Goal: Information Seeking & Learning: Learn about a topic

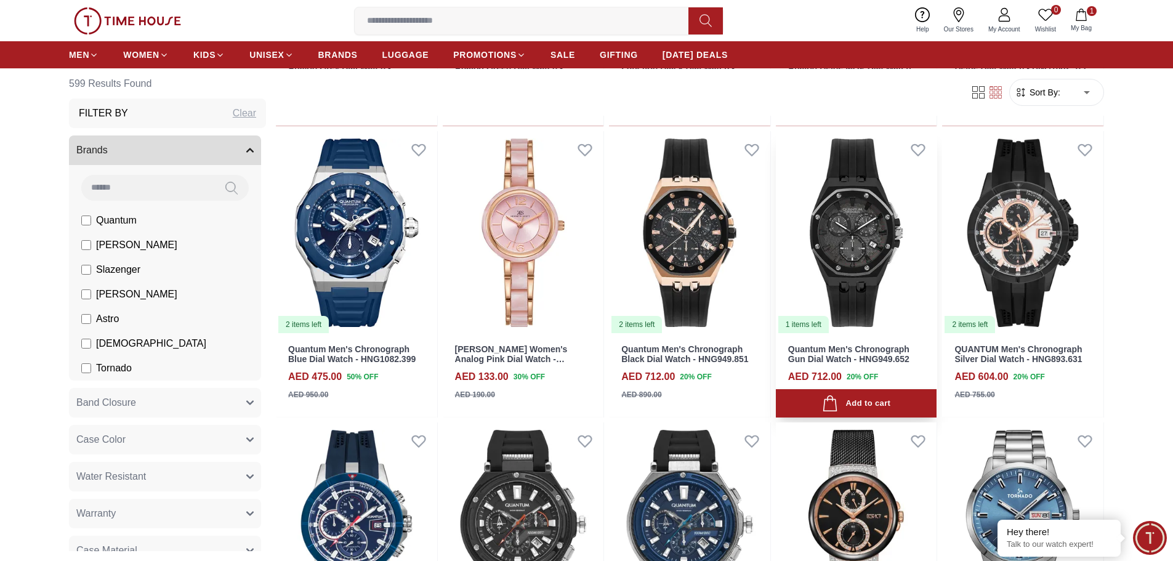
scroll to position [1170, 0]
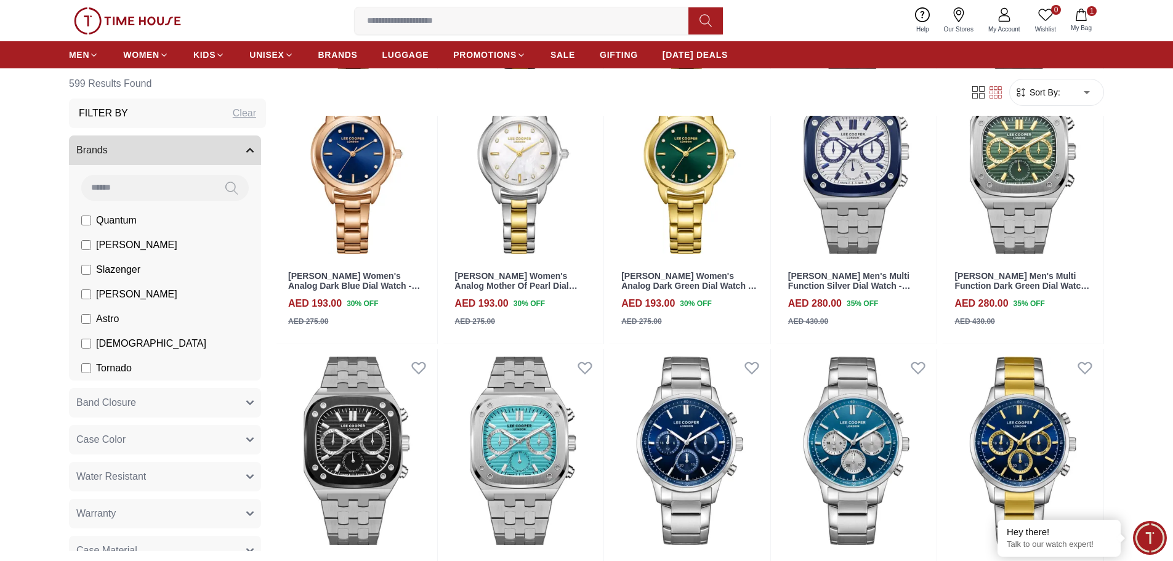
scroll to position [1786, 0]
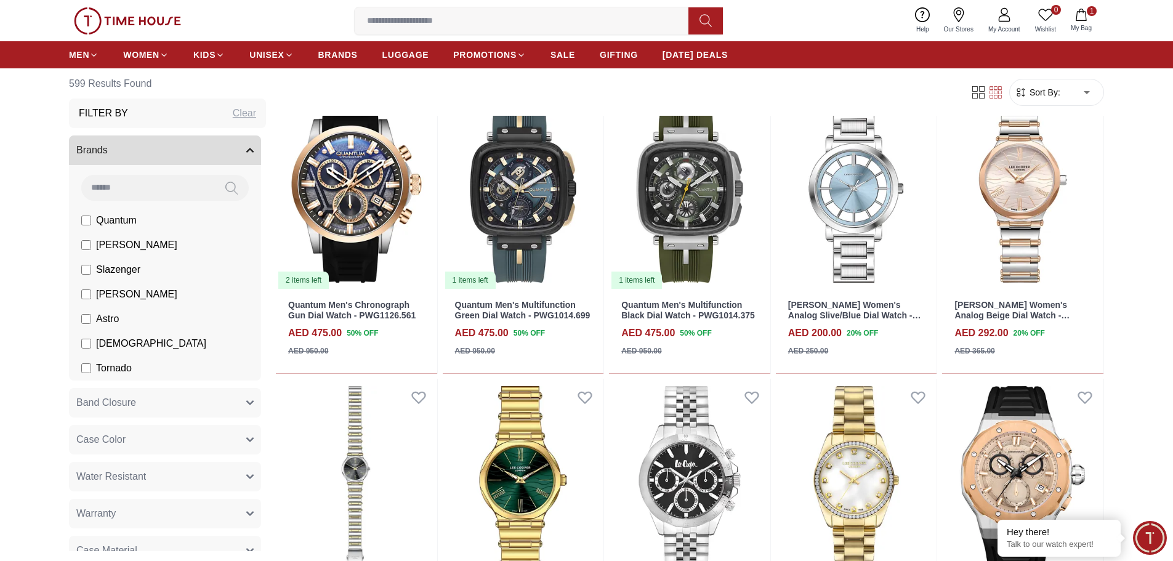
scroll to position [246, 0]
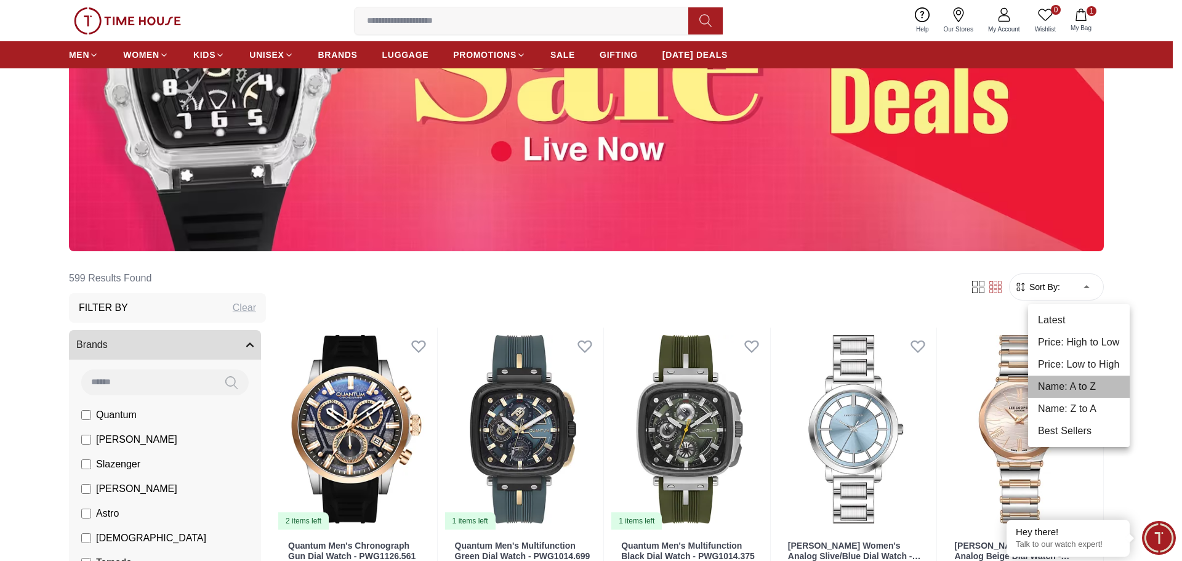
click at [1067, 379] on li "Name: A to Z" at bounding box center [1079, 387] width 102 height 22
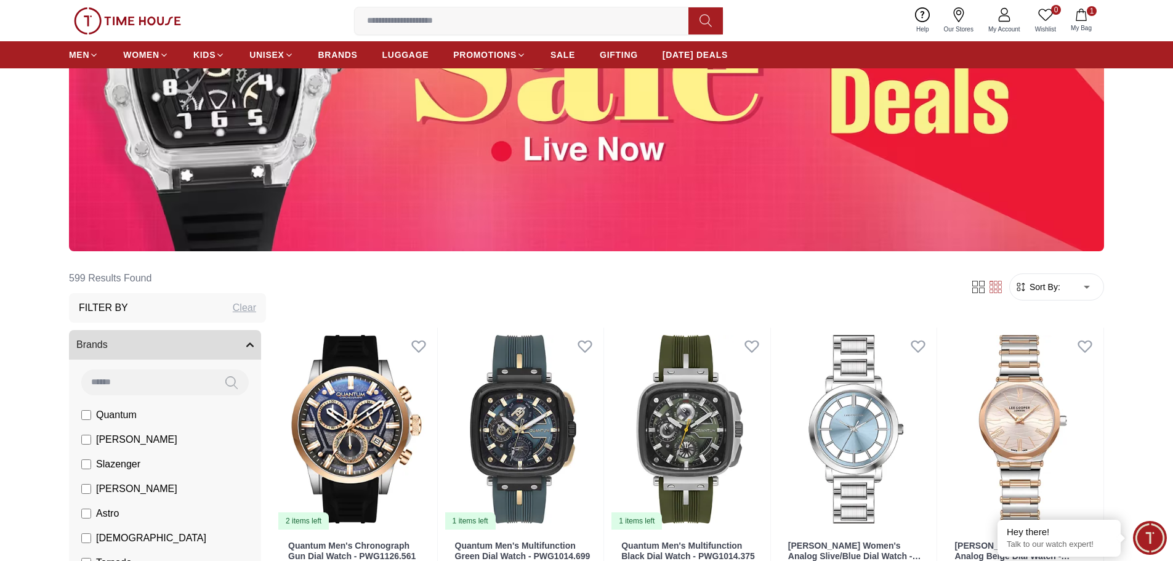
type input "*"
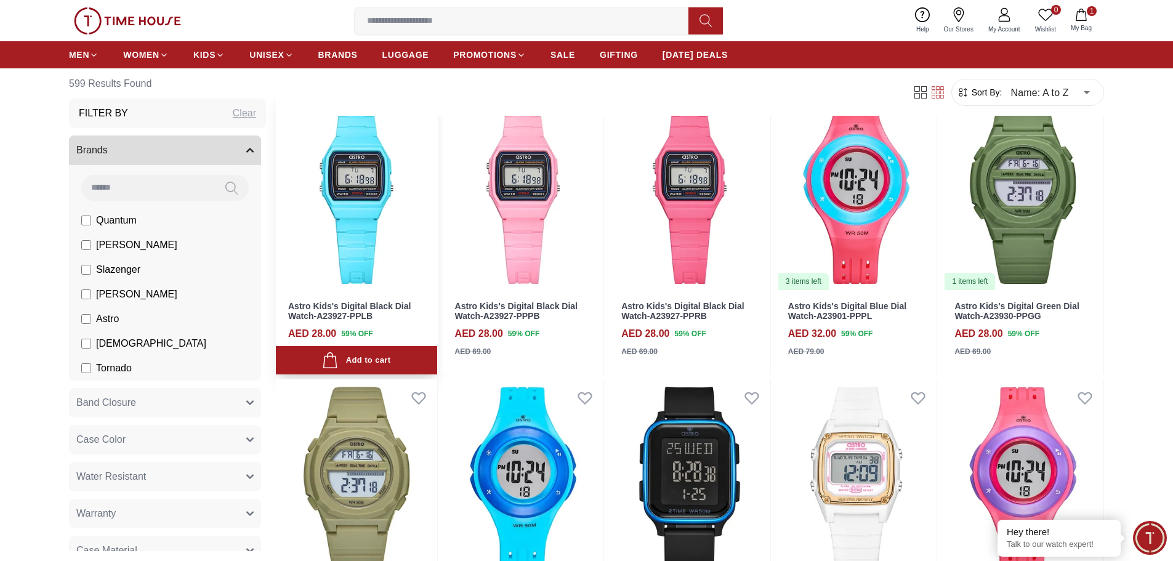
scroll to position [1847, 0]
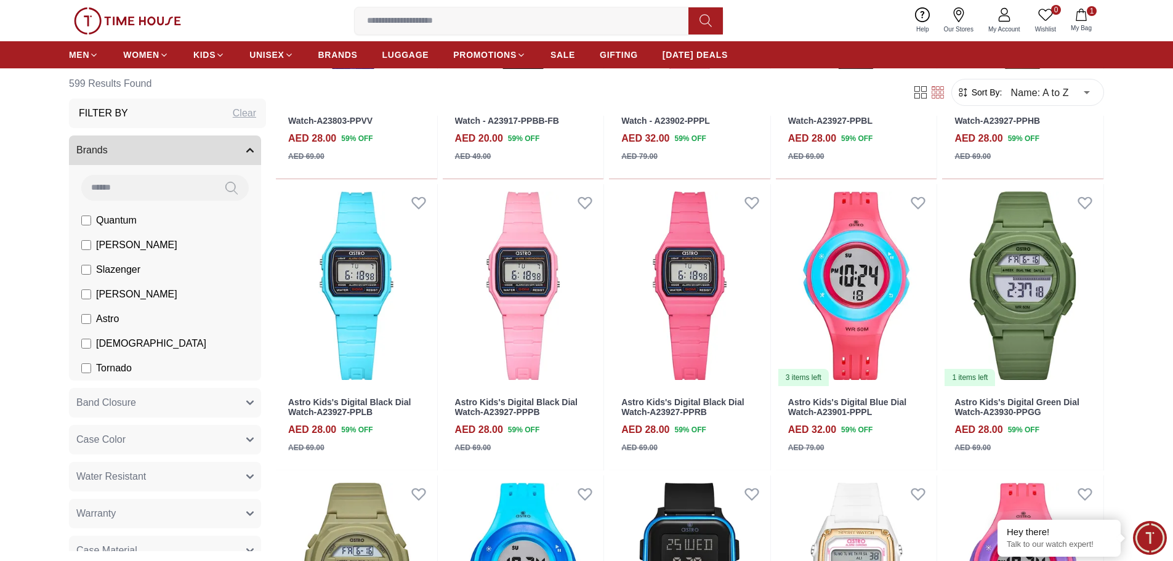
click at [127, 223] on span "Quantum" at bounding box center [116, 220] width 41 height 15
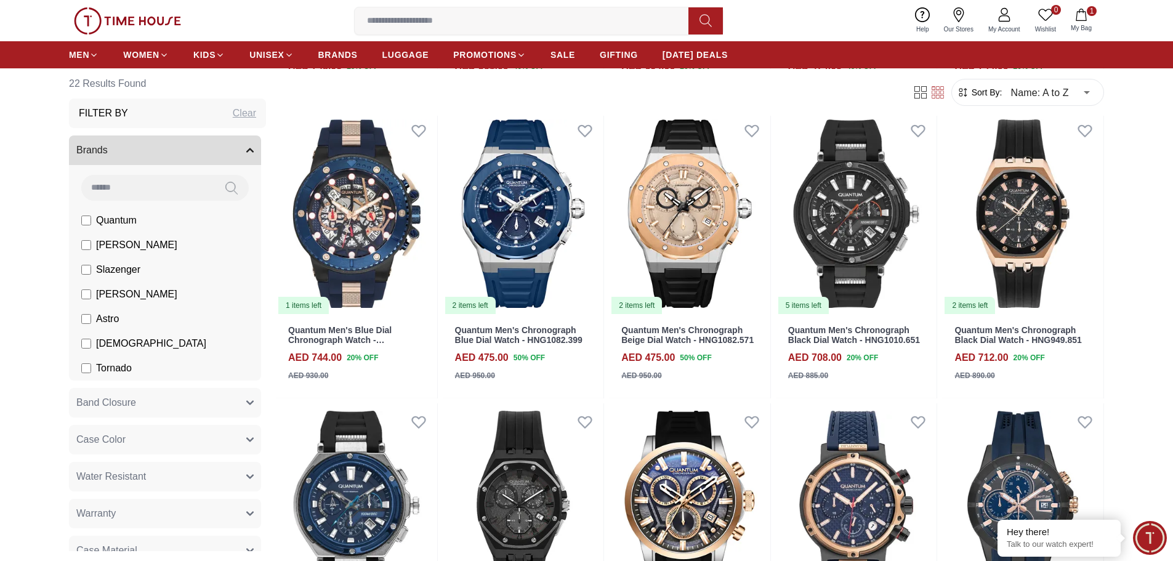
scroll to position [1047, 0]
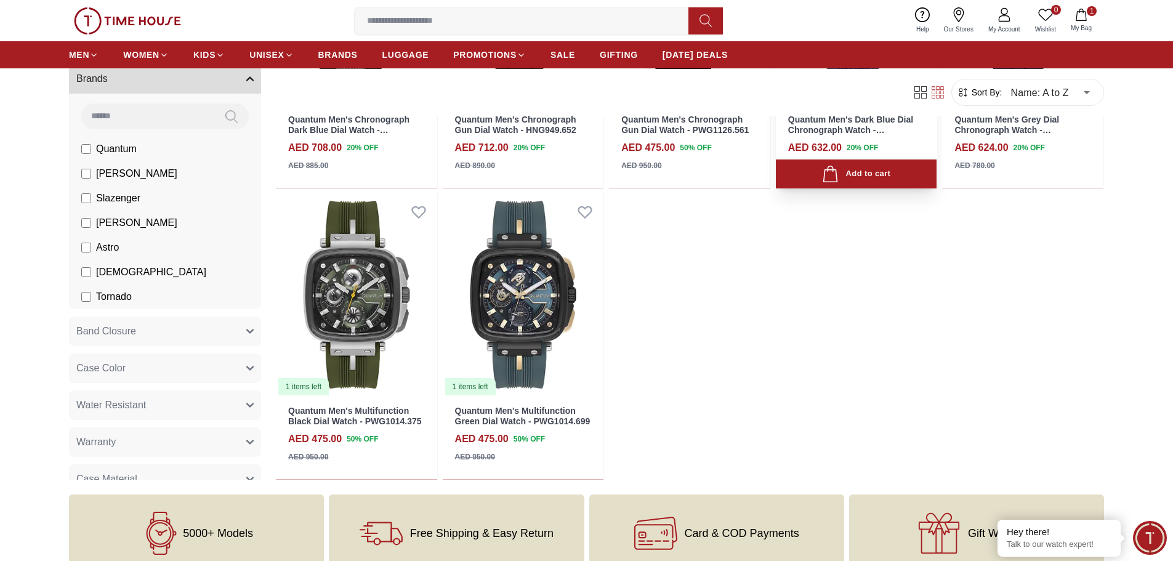
scroll to position [1601, 0]
